Goal: Book appointment/travel/reservation

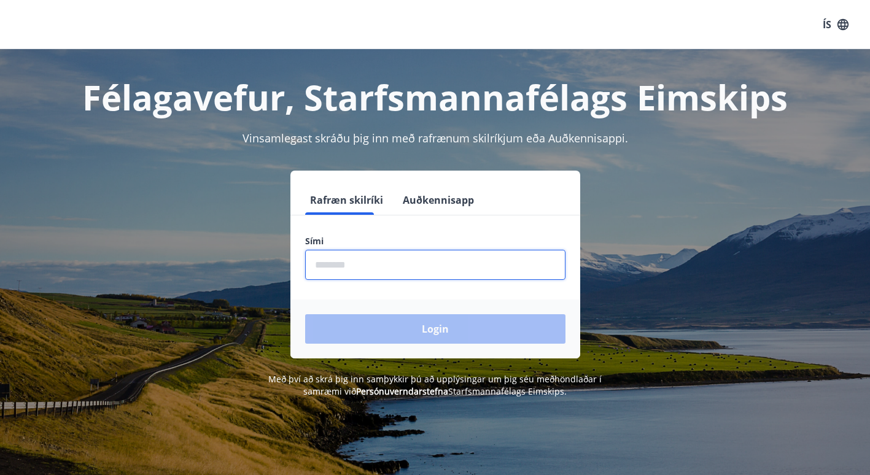
click at [391, 269] on input "phone" at bounding box center [435, 265] width 260 height 30
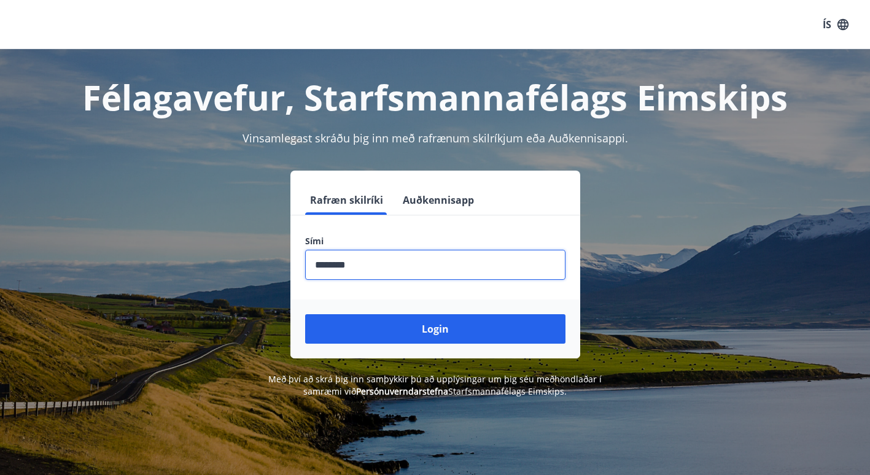
type input "********"
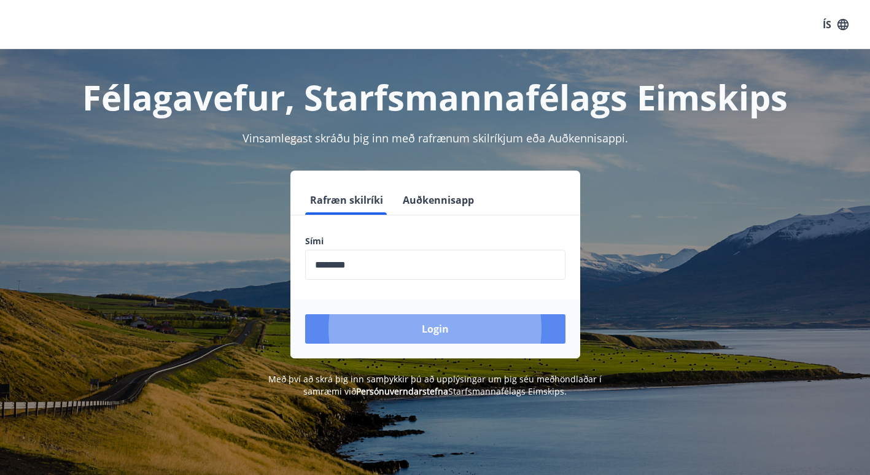
click at [423, 331] on button "Login" at bounding box center [435, 328] width 260 height 29
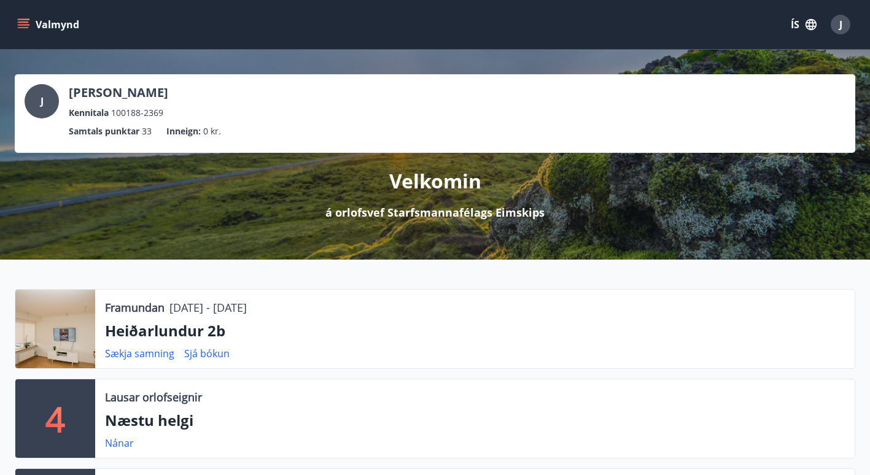
click at [33, 22] on button "Valmynd" at bounding box center [49, 25] width 69 height 22
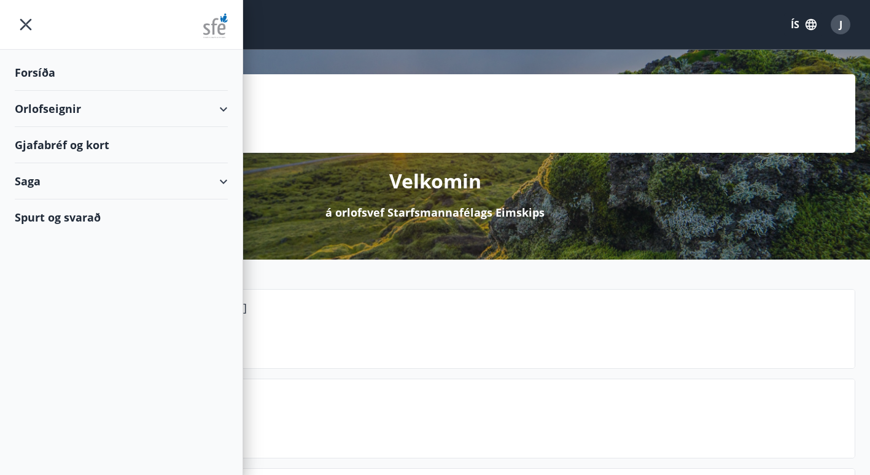
click at [50, 107] on div "Orlofseignir" at bounding box center [121, 109] width 213 height 36
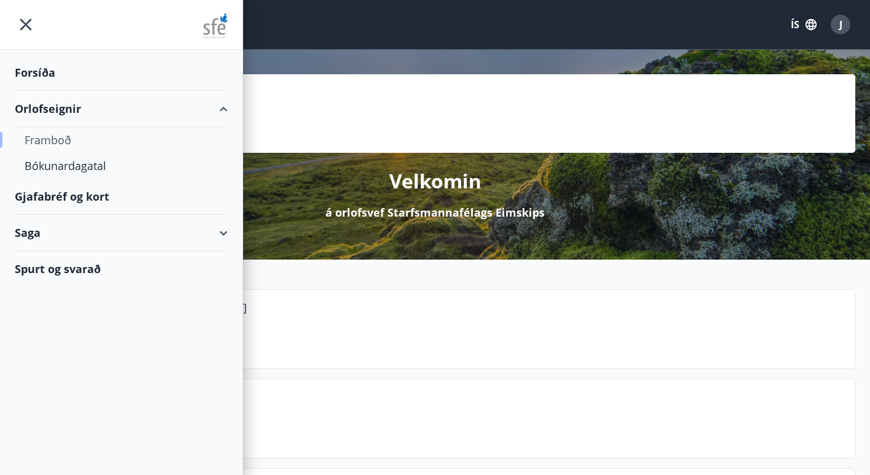
click at [49, 139] on div "Framboð" at bounding box center [121, 140] width 193 height 26
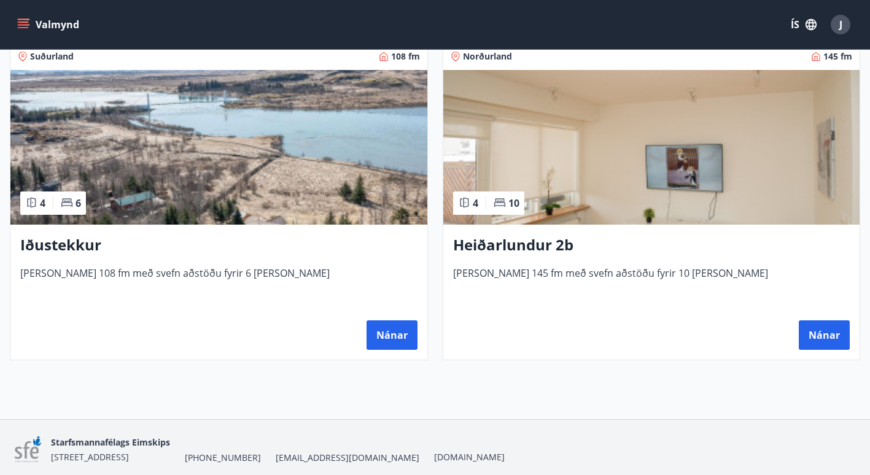
click at [542, 245] on h3 "Heiðarlundur 2b" at bounding box center [651, 245] width 397 height 22
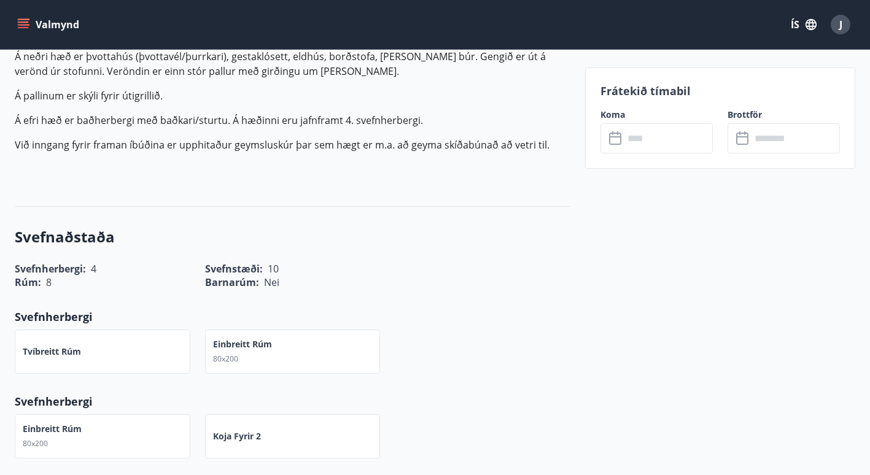
scroll to position [184, 0]
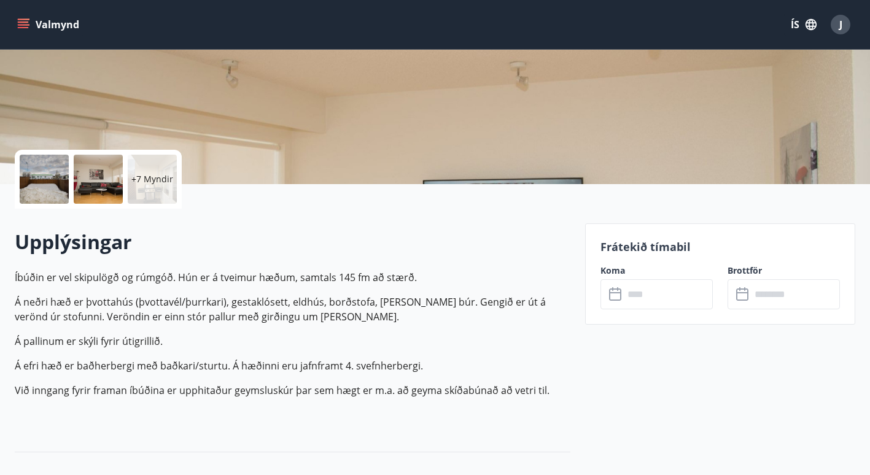
click at [658, 302] on input "text" at bounding box center [667, 294] width 89 height 30
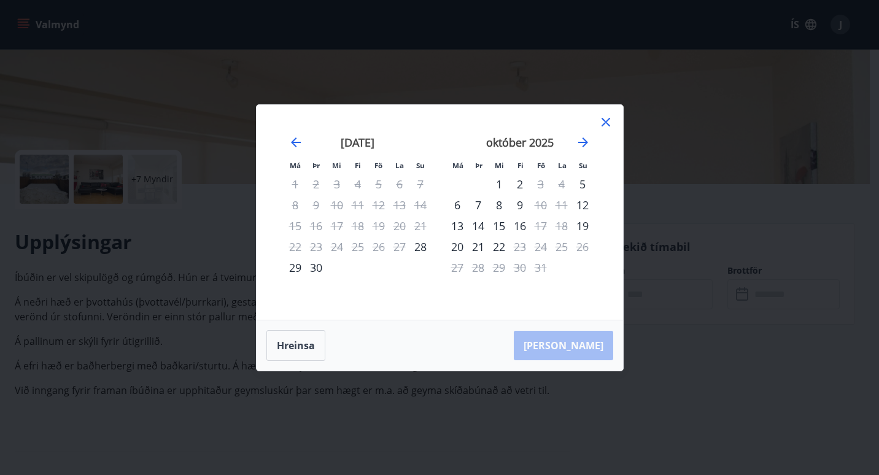
click at [603, 120] on icon at bounding box center [605, 122] width 15 height 15
